Goal: Find specific page/section: Find specific page/section

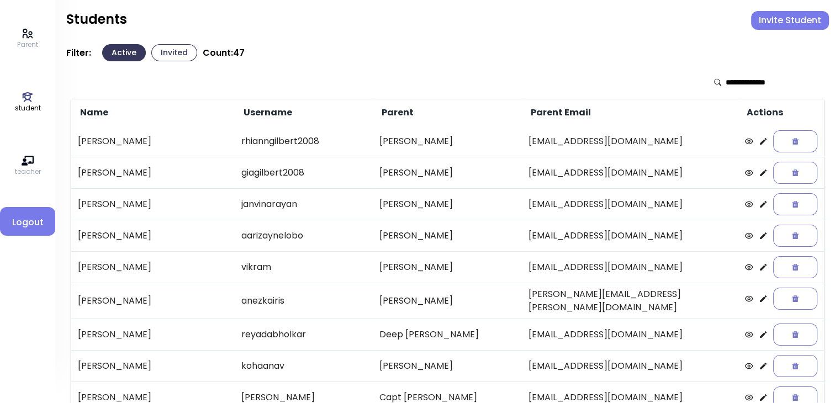
click at [24, 38] on icon at bounding box center [28, 34] width 12 height 12
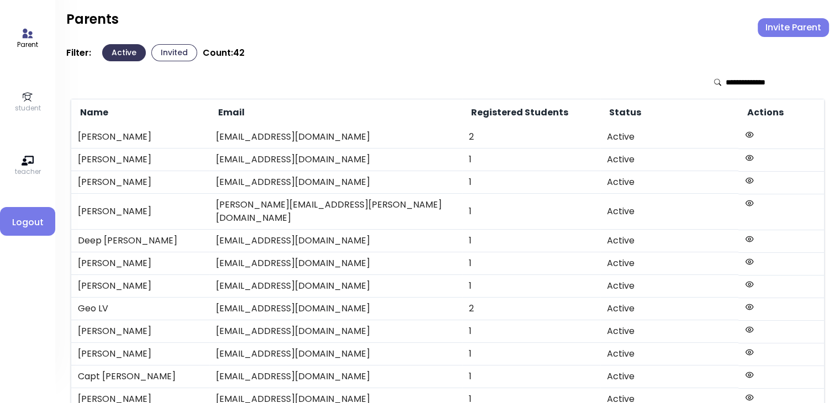
click at [172, 47] on button "Invited" at bounding box center [174, 52] width 46 height 17
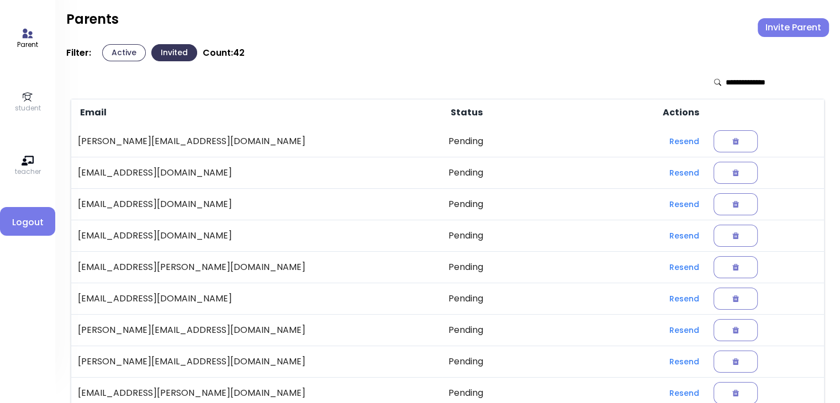
click at [121, 50] on button "Active" at bounding box center [124, 52] width 44 height 17
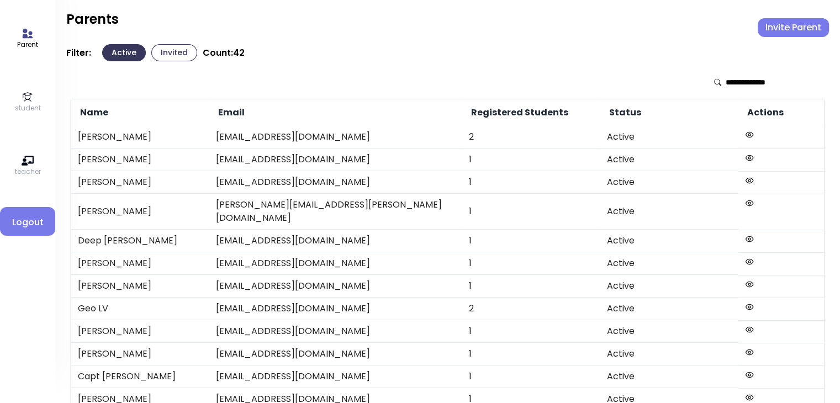
scroll to position [97, 0]
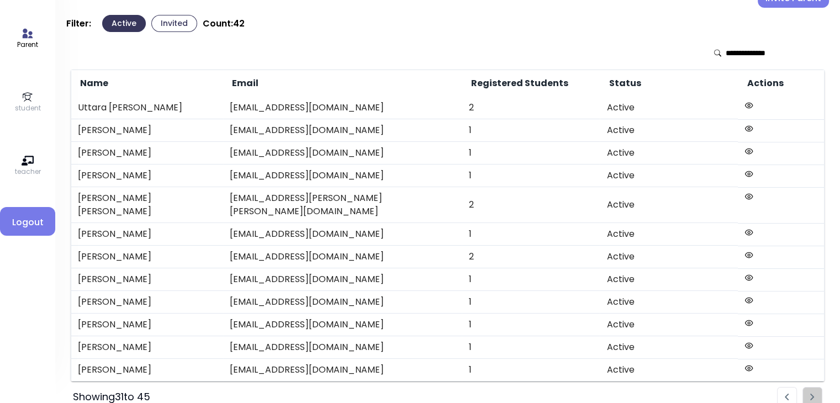
click at [417, 394] on img "Pagination" at bounding box center [787, 397] width 4 height 7
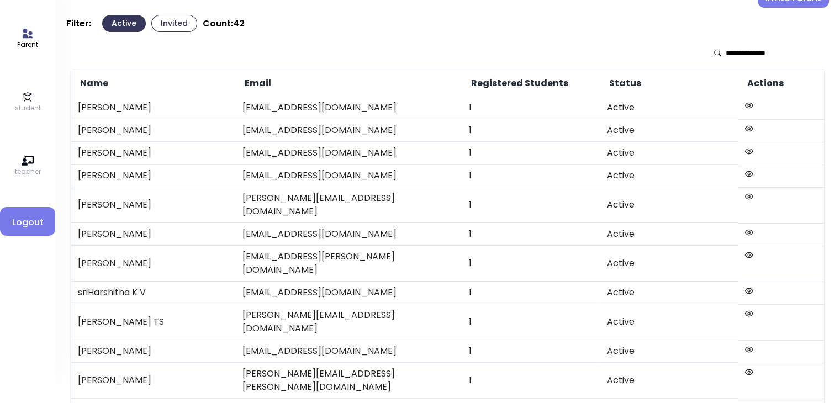
scroll to position [97, 0]
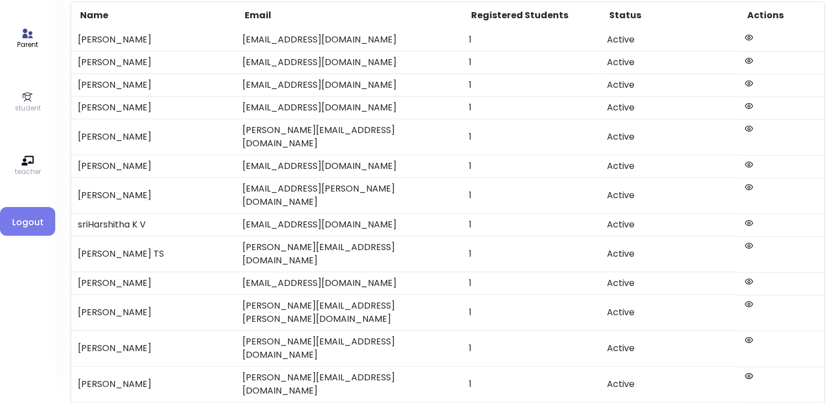
click at [21, 108] on p "student" at bounding box center [28, 108] width 26 height 10
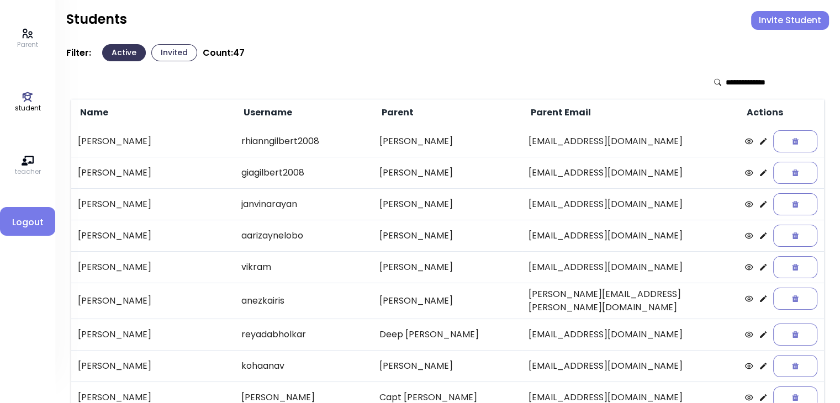
click at [25, 30] on icon at bounding box center [28, 34] width 12 height 12
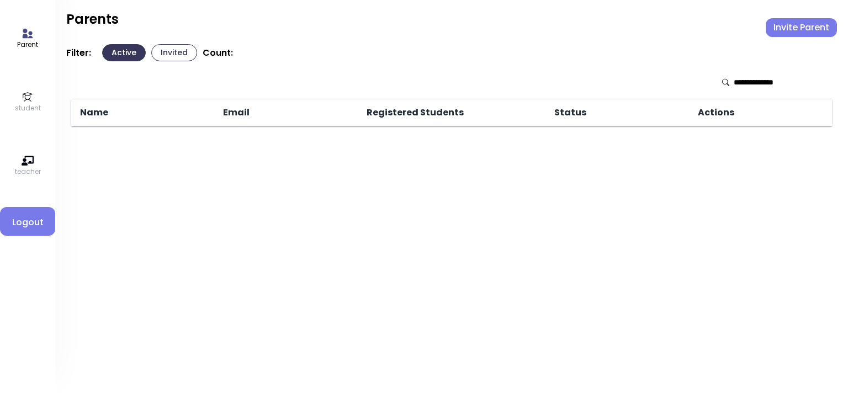
click at [177, 52] on button "Invited" at bounding box center [174, 52] width 46 height 17
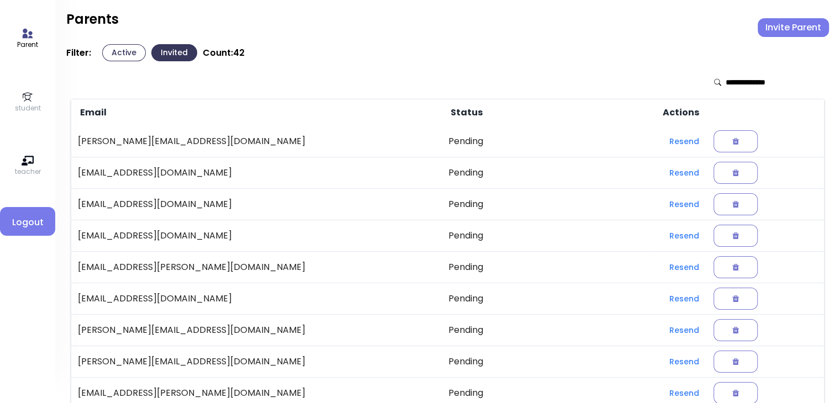
click at [33, 98] on icon at bounding box center [28, 97] width 12 height 12
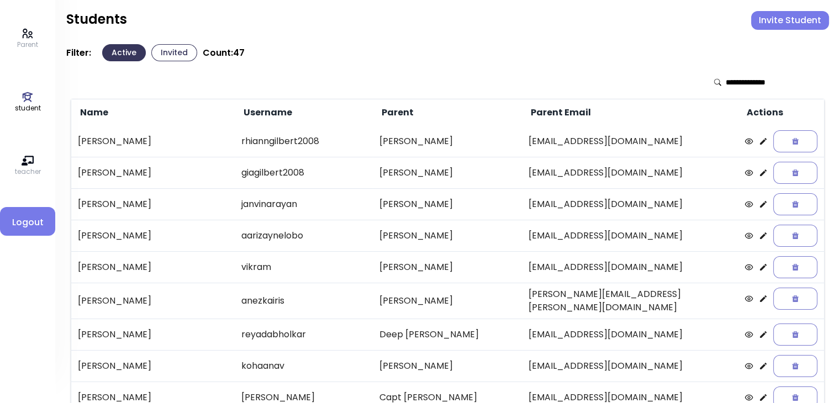
click at [172, 51] on button "Invited" at bounding box center [174, 52] width 46 height 17
